Goal: Check status: Check status

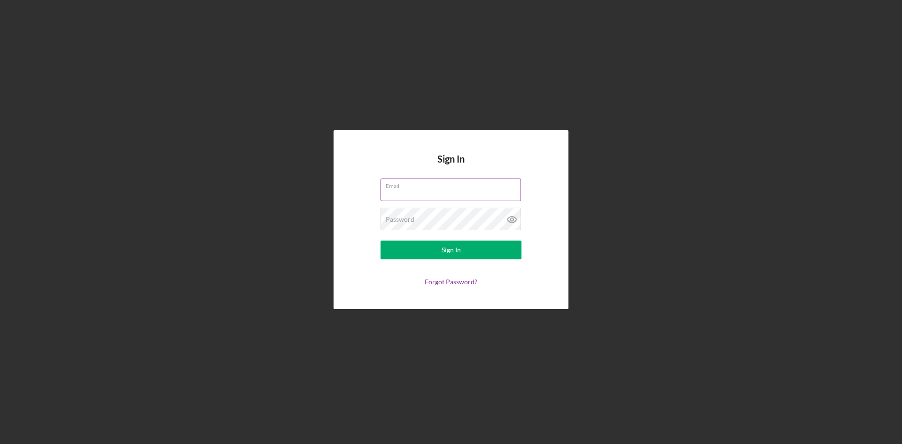
click at [455, 191] on input "Email" at bounding box center [451, 190] width 141 height 23
type input "[PERSON_NAME][EMAIL_ADDRESS][DOMAIN_NAME]"
click at [408, 219] on label "Password" at bounding box center [400, 220] width 29 height 8
click at [381, 241] on button "Sign In" at bounding box center [451, 250] width 141 height 19
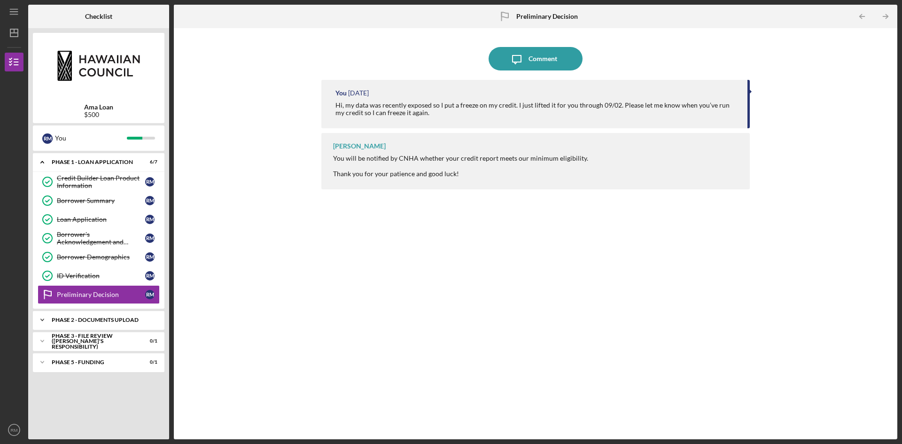
click at [125, 317] on div "Icon/Expander Phase 2 - DOCUMENTS UPLOAD 0 / 2" at bounding box center [99, 320] width 132 height 19
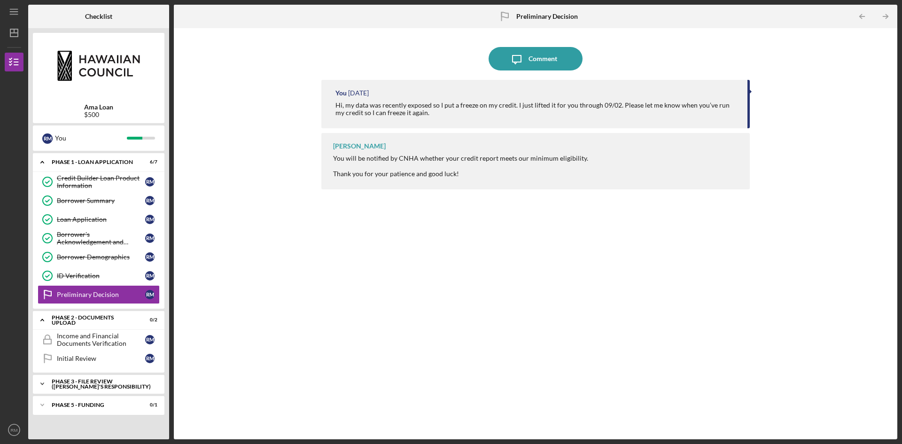
click at [118, 383] on div "PHASE 3 - FILE REVIEW ([PERSON_NAME]'s Responsibility)" at bounding box center [102, 384] width 101 height 11
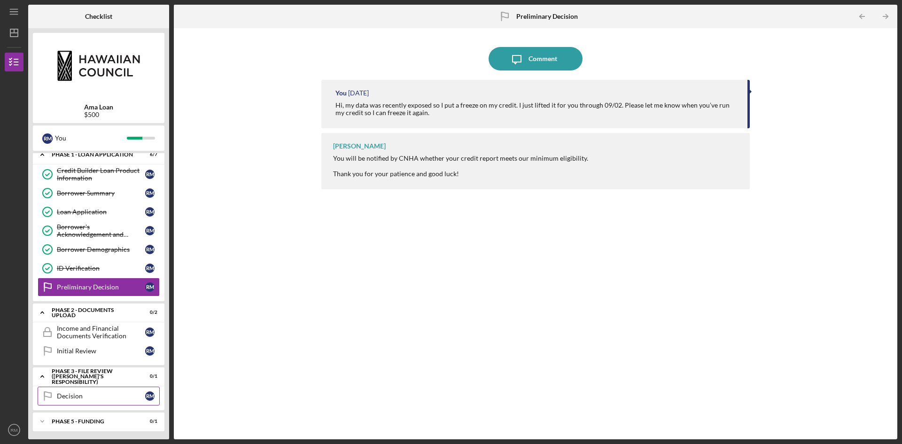
scroll to position [9, 0]
click at [112, 419] on div "Phase 5 - Funding" at bounding box center [102, 420] width 101 height 6
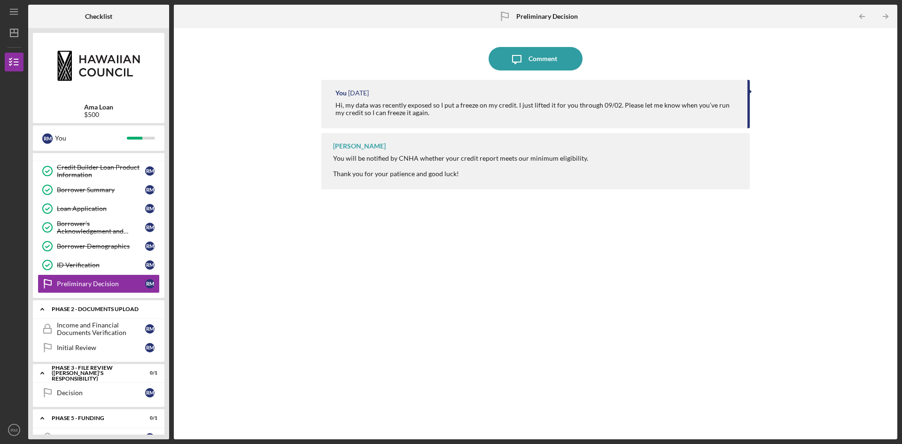
scroll to position [0, 0]
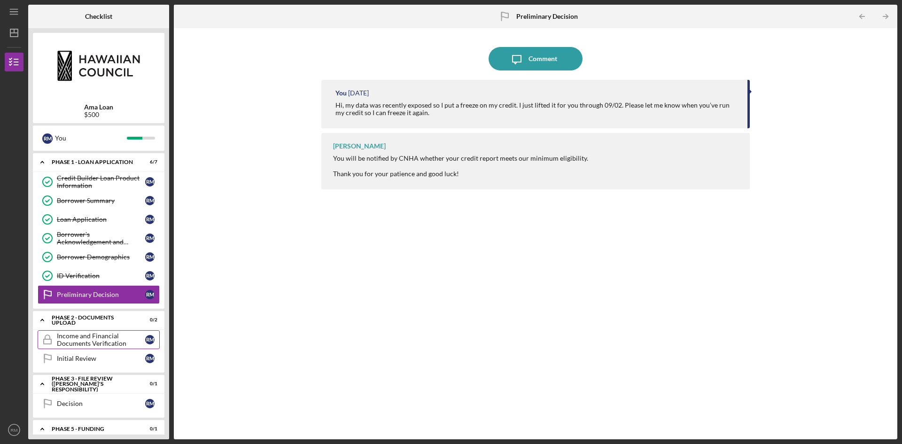
click at [98, 341] on div "Income and Financial Documents Verification" at bounding box center [101, 339] width 88 height 15
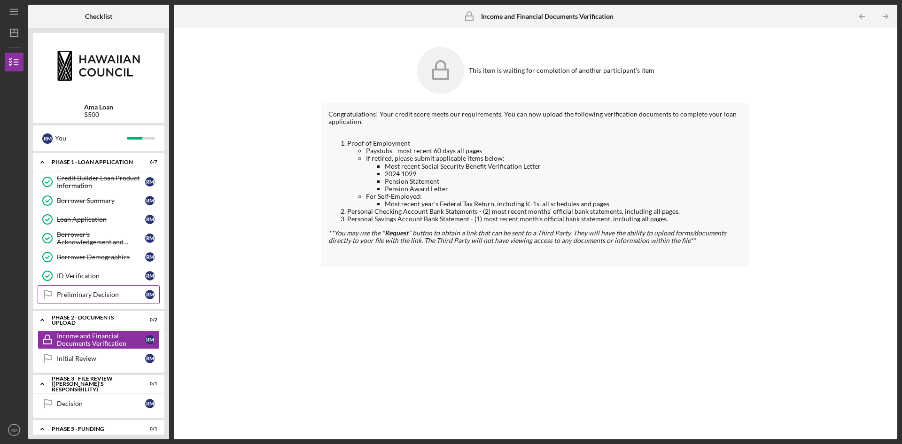
click at [99, 290] on link "Preliminary Decision Preliminary Decision R M" at bounding box center [99, 294] width 122 height 19
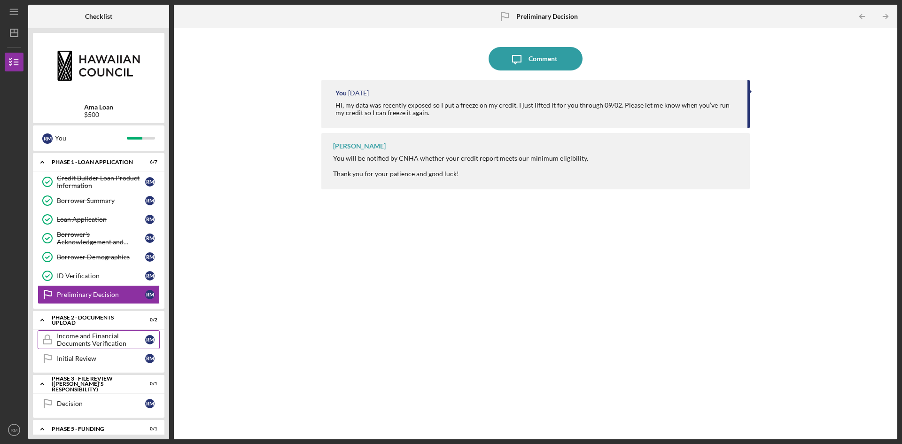
click at [91, 335] on div "Income and Financial Documents Verification" at bounding box center [101, 339] width 88 height 15
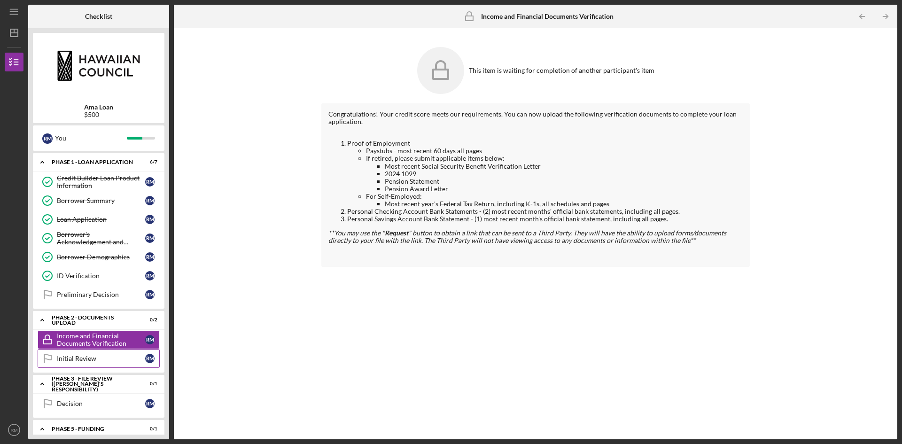
click at [91, 352] on link "Initial Review Initial Review R M" at bounding box center [99, 358] width 122 height 19
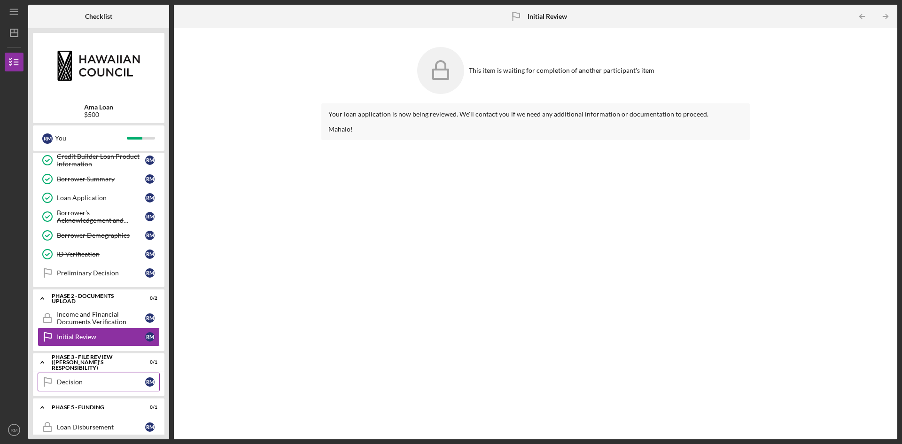
scroll to position [33, 0]
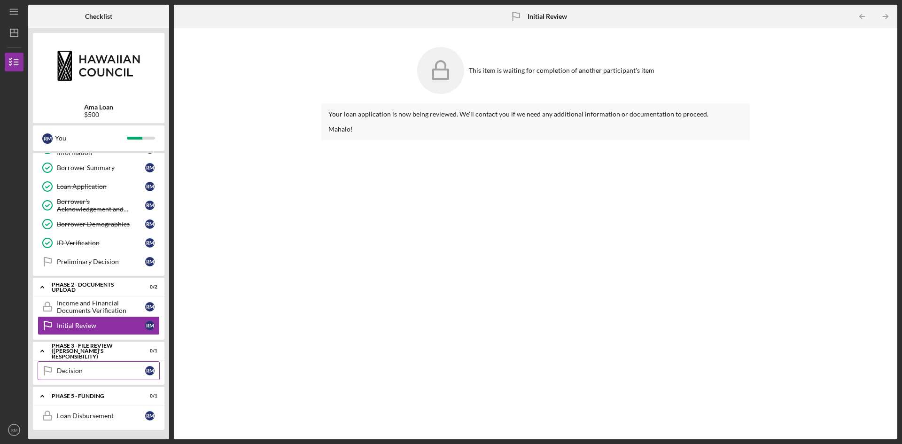
click at [107, 367] on div "Decision" at bounding box center [101, 371] width 88 height 8
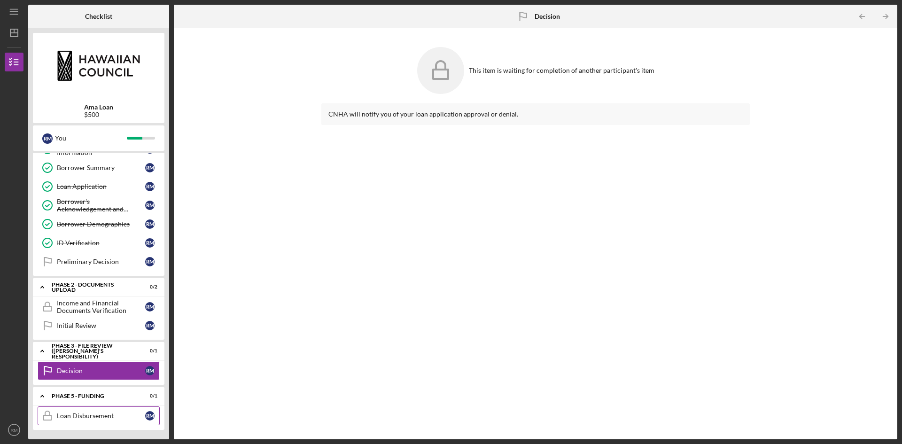
click at [83, 415] on div "Loan Disbursement" at bounding box center [101, 416] width 88 height 8
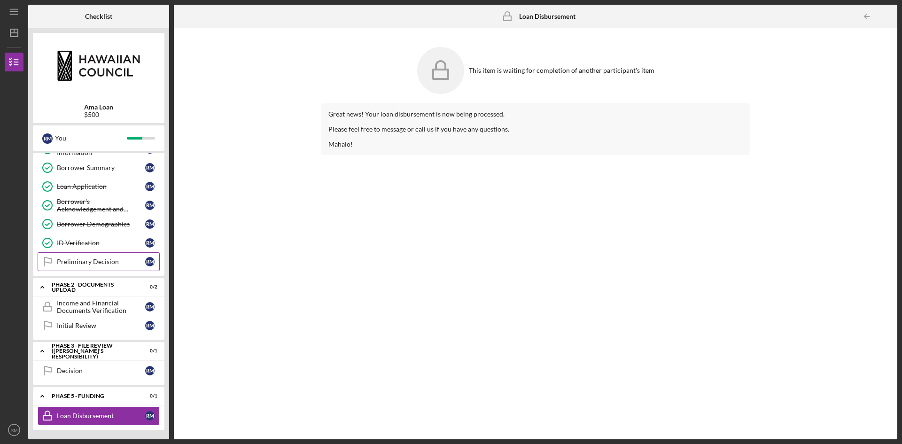
click at [103, 264] on div "Preliminary Decision" at bounding box center [101, 262] width 88 height 8
